Goal: Task Accomplishment & Management: Use online tool/utility

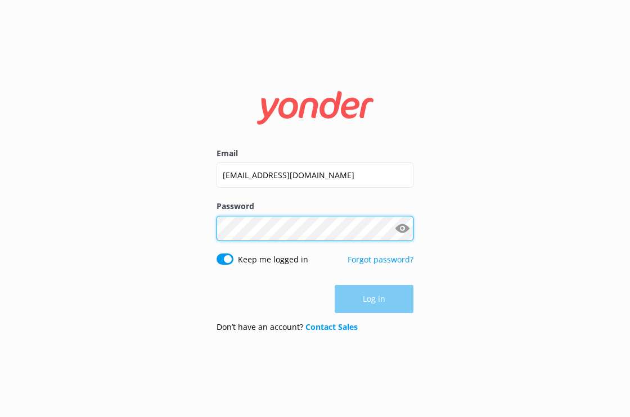
click at [374, 299] on button "Log in" at bounding box center [374, 299] width 79 height 28
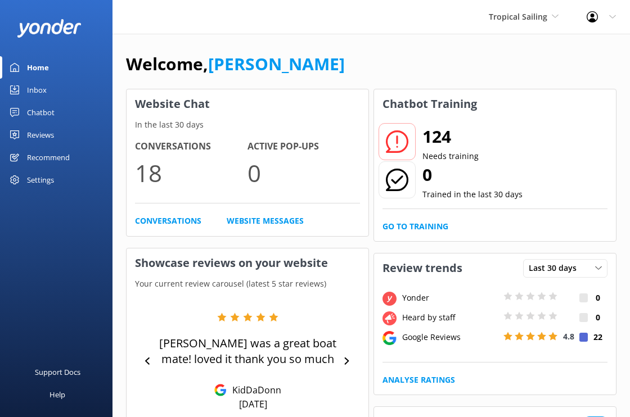
click at [37, 88] on div "Inbox" at bounding box center [37, 90] width 20 height 22
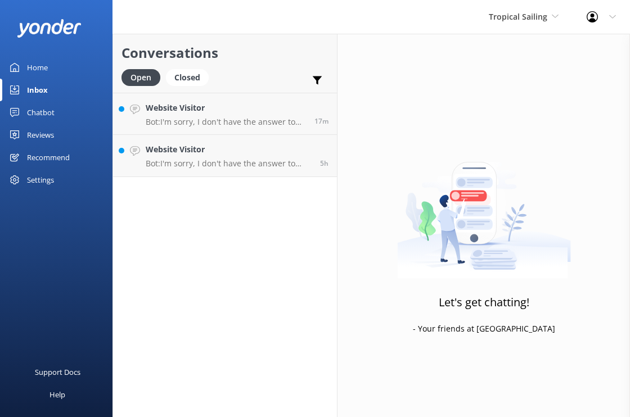
click at [39, 107] on div "Chatbot" at bounding box center [41, 112] width 28 height 22
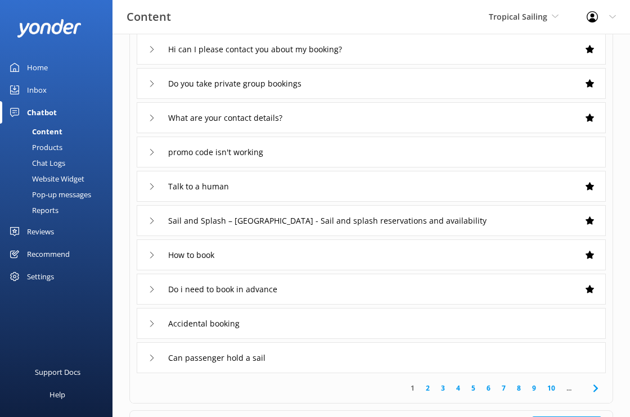
scroll to position [102, 0]
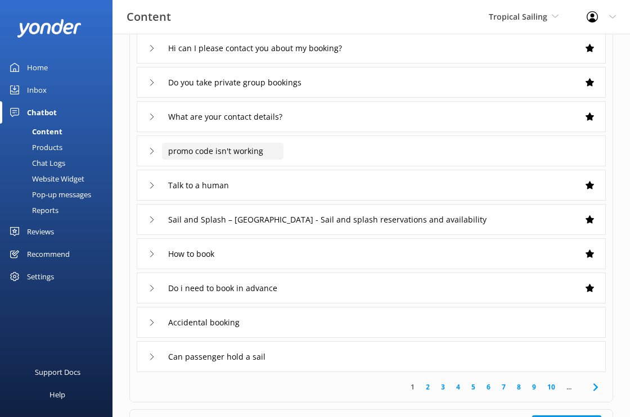
click at [258, 153] on input "promo code isn't working" at bounding box center [222, 151] width 121 height 17
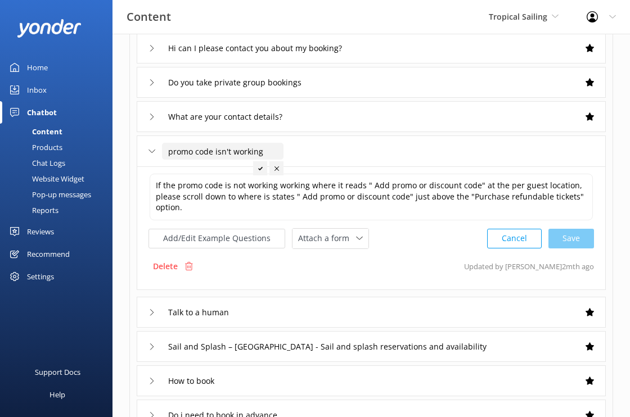
click at [504, 238] on button "Cancel" at bounding box center [514, 239] width 55 height 20
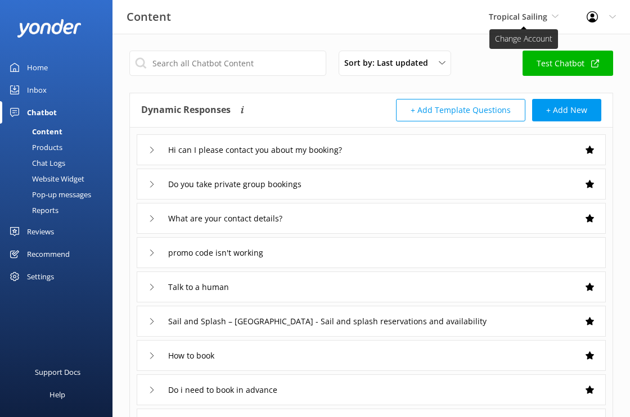
click at [547, 11] on span "Tropical Sailing" at bounding box center [524, 17] width 70 height 12
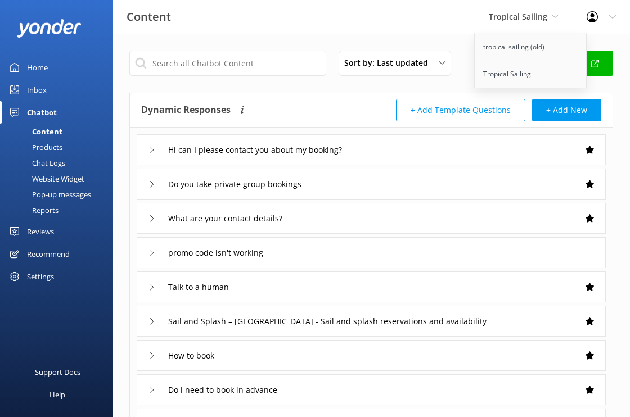
click at [607, 14] on div "Profile Settings Logout" at bounding box center [600, 17] width 57 height 34
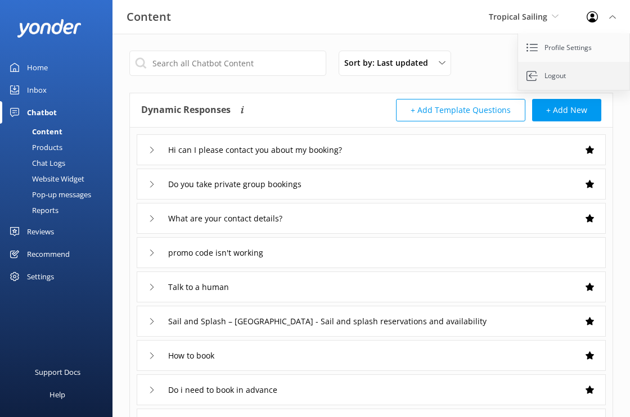
click at [562, 73] on link "Logout" at bounding box center [574, 76] width 112 height 28
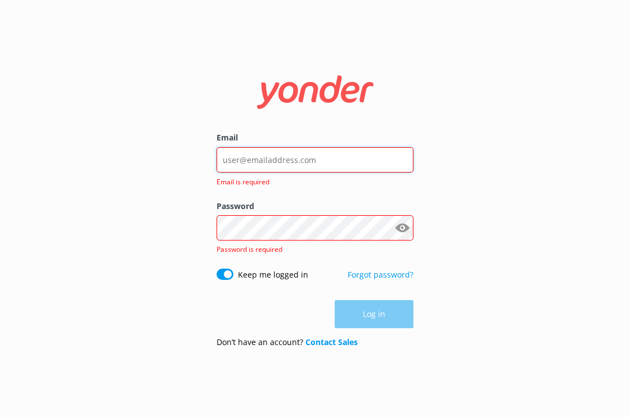
type input "[EMAIL_ADDRESS][DOMAIN_NAME]"
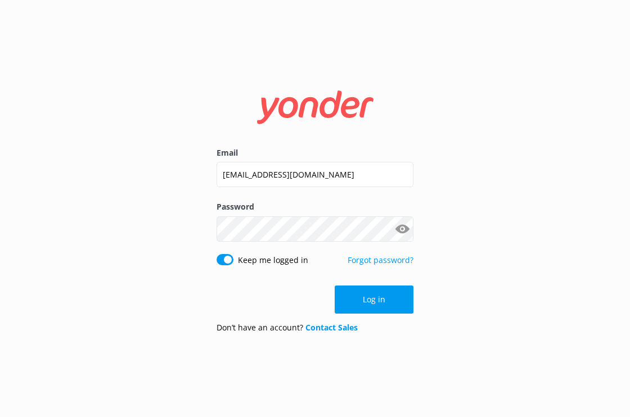
click at [404, 228] on button "Show password" at bounding box center [402, 229] width 22 height 22
click at [374, 295] on button "Log in" at bounding box center [374, 300] width 79 height 28
